Goal: Subscribe to service/newsletter

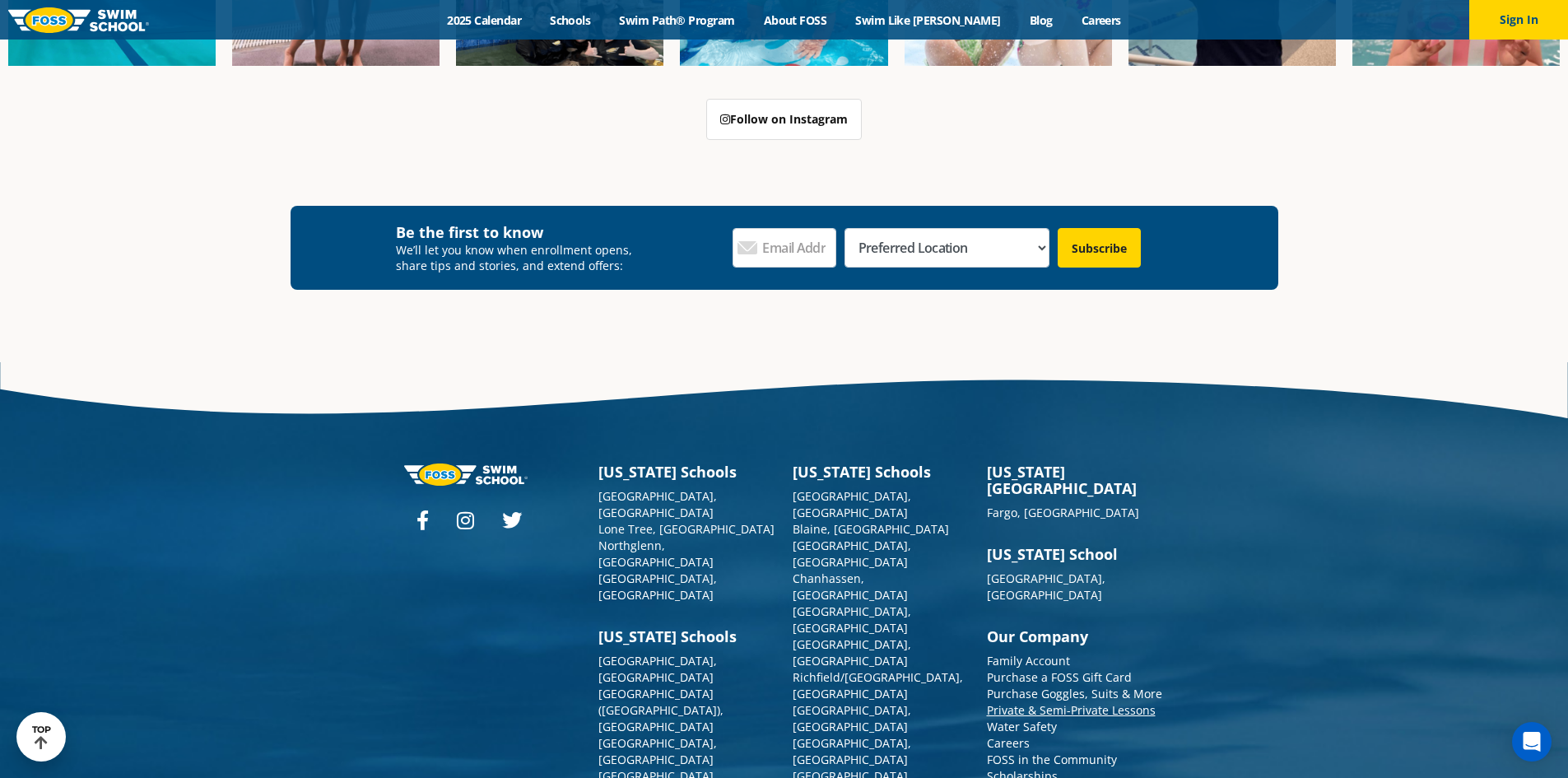
scroll to position [6123, 0]
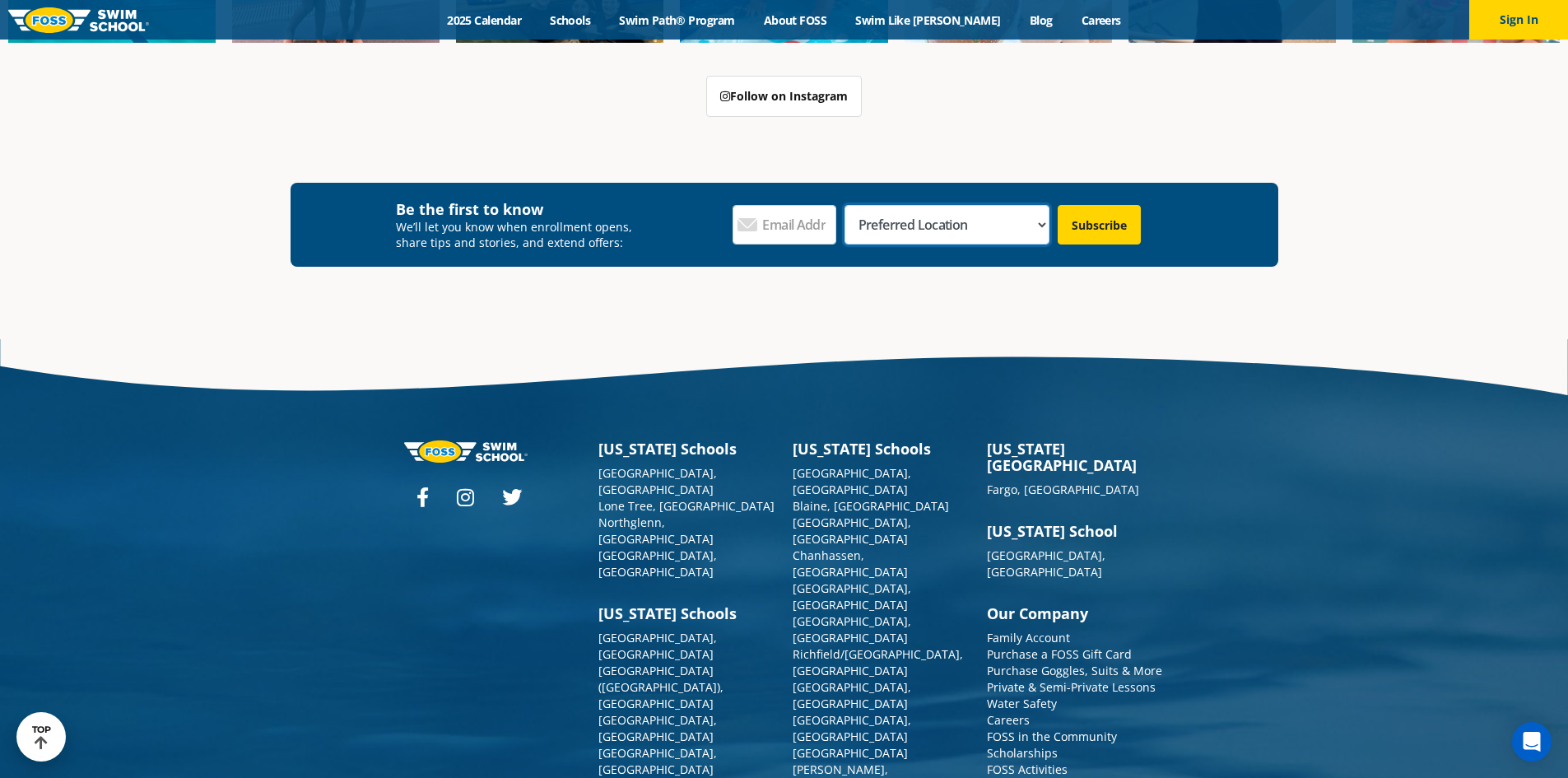
click at [1010, 205] on select "Preferred Location [GEOGRAPHIC_DATA], [GEOGRAPHIC_DATA] [GEOGRAPHIC_DATA], [GEO…" at bounding box center [947, 225] width 205 height 40
select select "[GEOGRAPHIC_DATA], [GEOGRAPHIC_DATA]"
click at [908, 205] on select "Preferred Location [GEOGRAPHIC_DATA], [GEOGRAPHIC_DATA] [GEOGRAPHIC_DATA], [GEO…" at bounding box center [947, 225] width 205 height 40
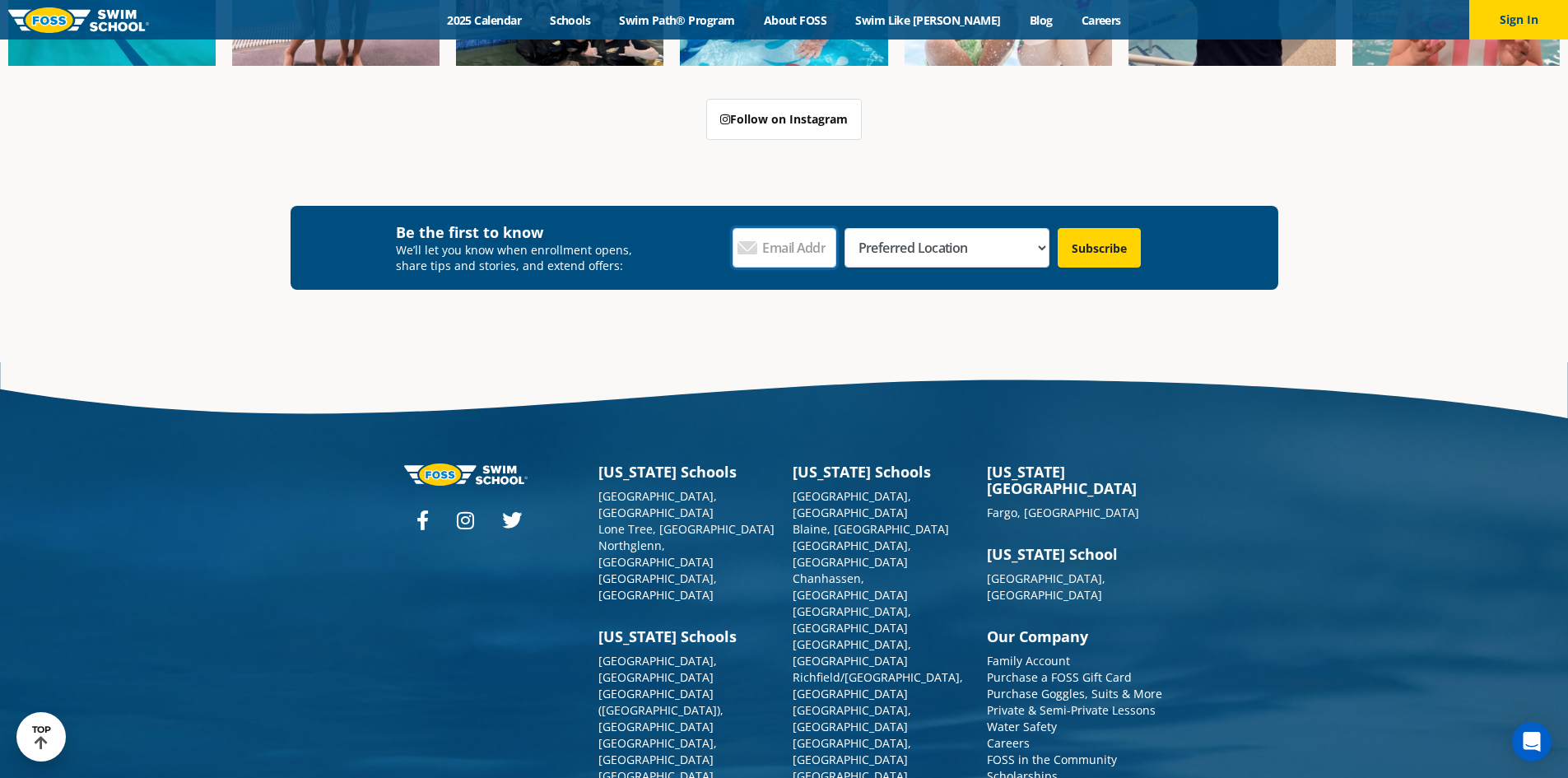
click at [836, 228] on input "Email Address *" at bounding box center [784, 248] width 104 height 40
type input "Y"
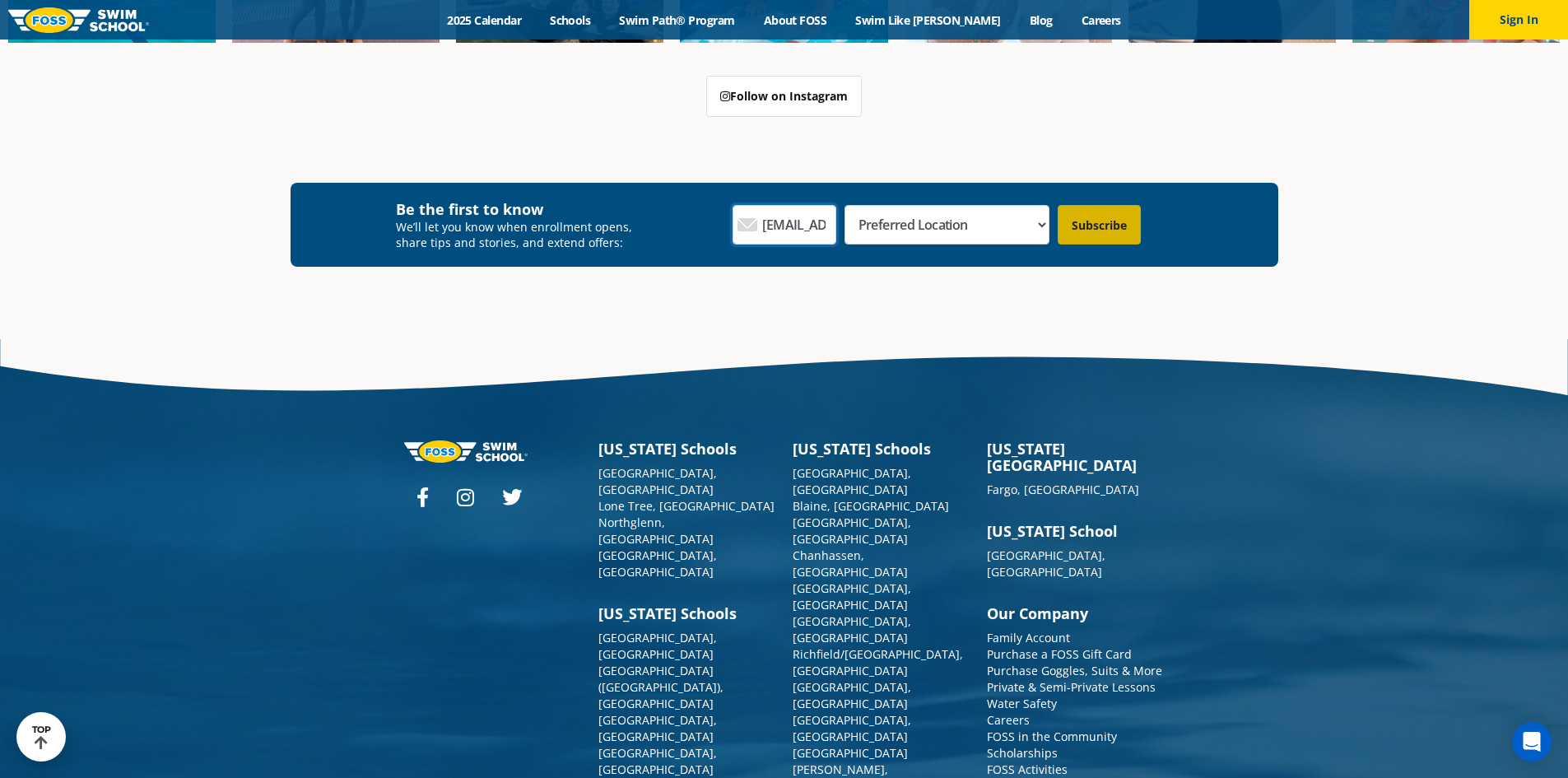
type input "[EMAIL_ADDRESS][DOMAIN_NAME]"
click at [1101, 205] on input "Subscribe" at bounding box center [1099, 225] width 83 height 40
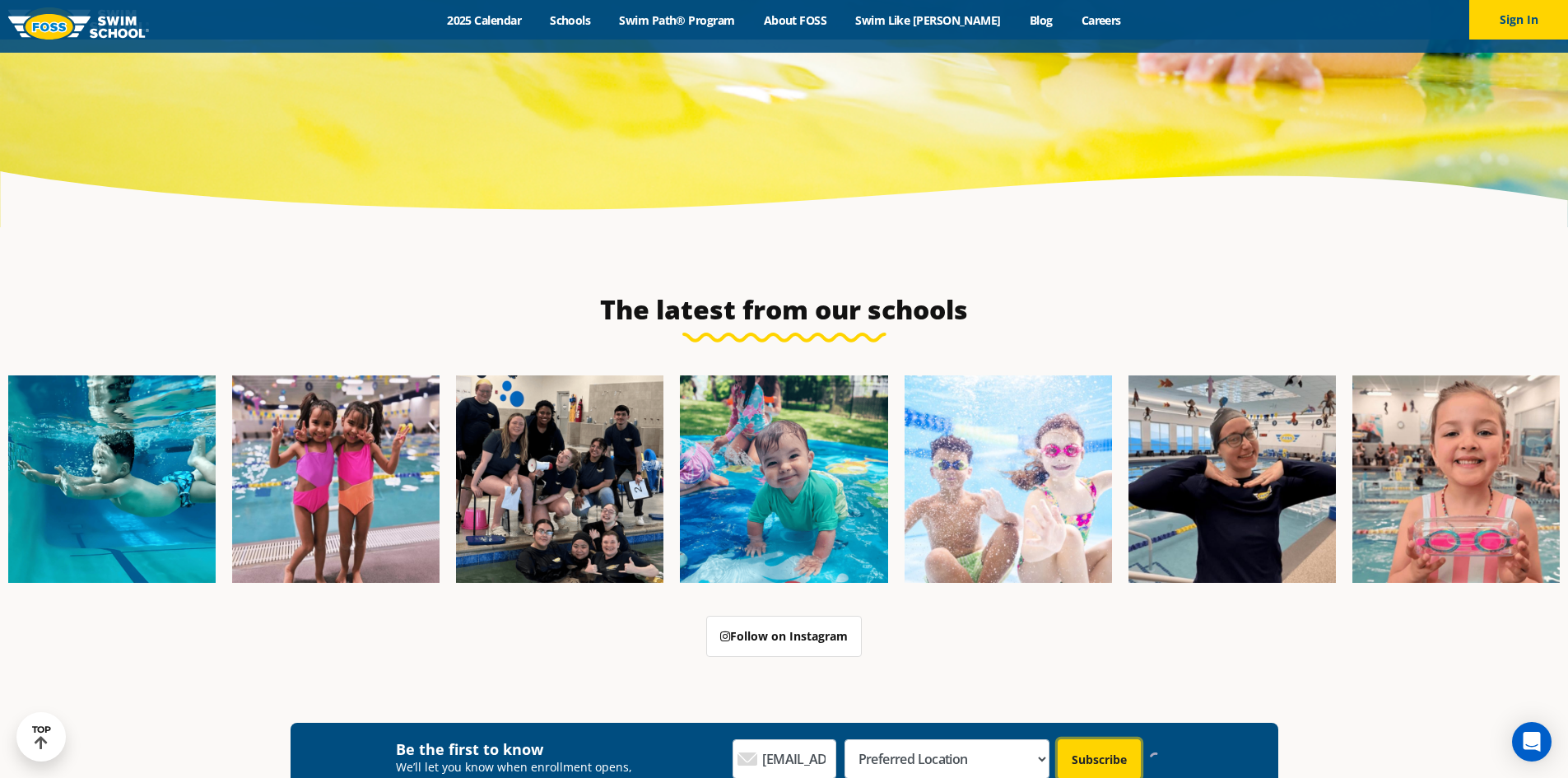
scroll to position [5652, 0]
